Goal: Navigation & Orientation: Find specific page/section

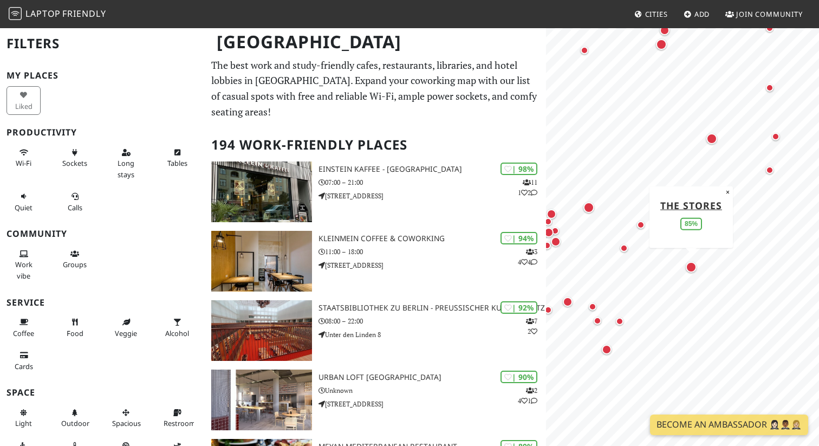
click at [693, 269] on div "Map marker" at bounding box center [691, 267] width 11 height 11
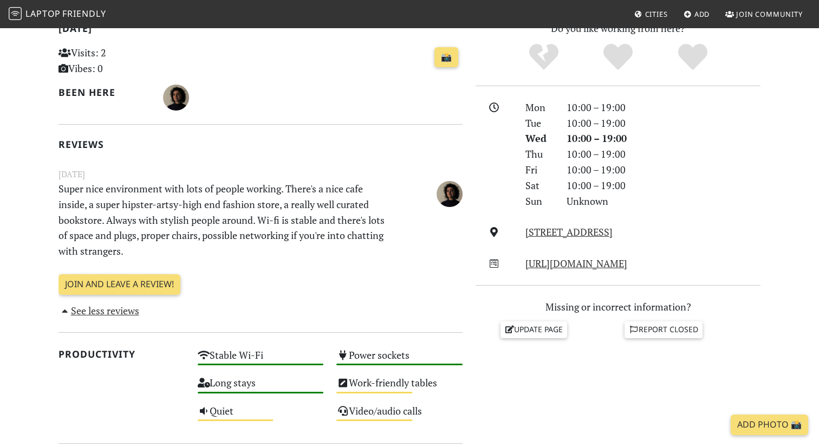
scroll to position [334, 0]
